Goal: Navigation & Orientation: Find specific page/section

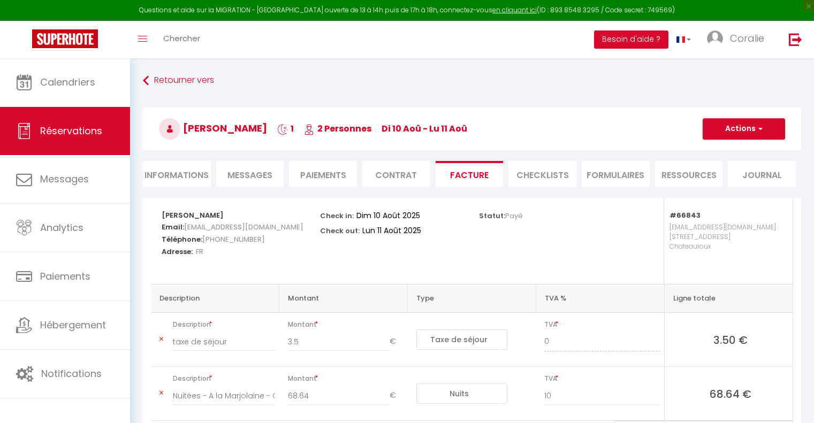
select select "taxes"
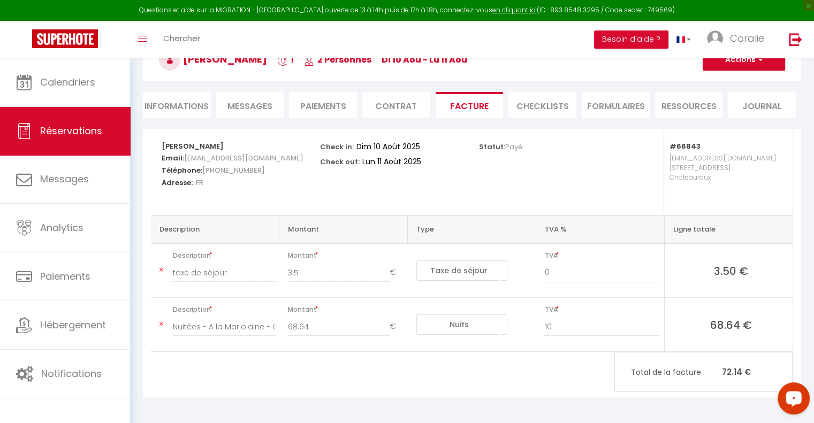
scroll to position [69, 0]
